Goal: Information Seeking & Learning: Learn about a topic

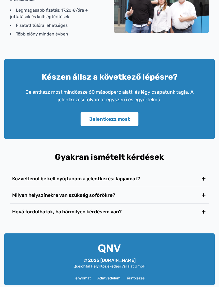
scroll to position [865, 0]
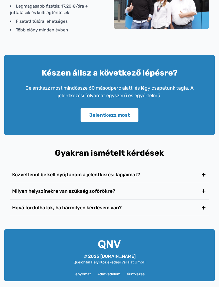
click at [93, 193] on font "Milyen helyszínekre van szükség sofőrökre?" at bounding box center [63, 192] width 103 height 6
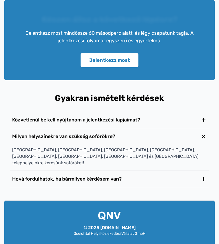
scroll to position [922, 0]
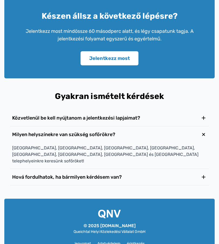
click at [91, 174] on font "Hová fordulhatok, ha bármilyen kérdésem van?" at bounding box center [67, 177] width 110 height 6
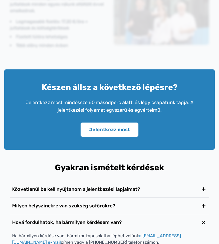
scroll to position [847, 0]
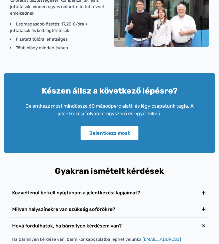
click at [110, 193] on font "Közvetlenül be kell nyújtanom a jelentkezési lapjaimat?" at bounding box center [76, 193] width 128 height 6
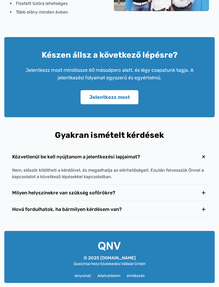
scroll to position [883, 0]
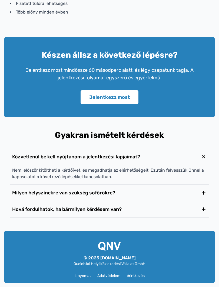
click at [91, 194] on font "Milyen helyszínekre van szükség sofőrökre?" at bounding box center [63, 193] width 103 height 6
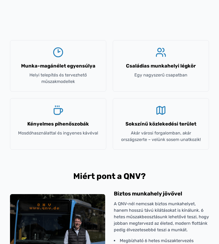
scroll to position [544, 0]
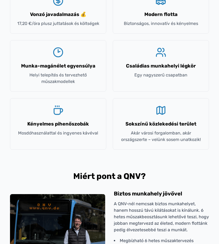
click at [61, 66] on font "Munka-magánélet egyensúlya" at bounding box center [58, 66] width 74 height 6
click at [62, 86] on div "Munka-magánélet egyensúlya Helyi telepítés és tervezhető műszakmodellek" at bounding box center [58, 65] width 96 height 51
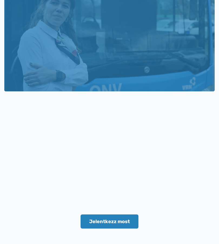
scroll to position [0, 0]
